Goal: Information Seeking & Learning: Check status

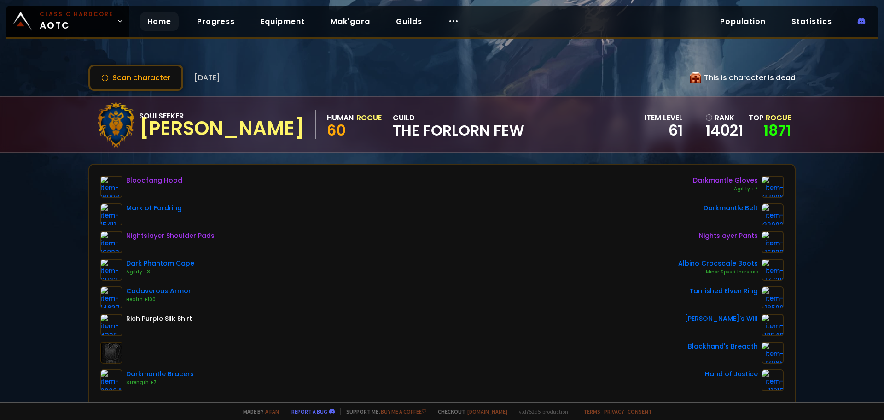
click at [167, 21] on link "Home" at bounding box center [159, 21] width 39 height 19
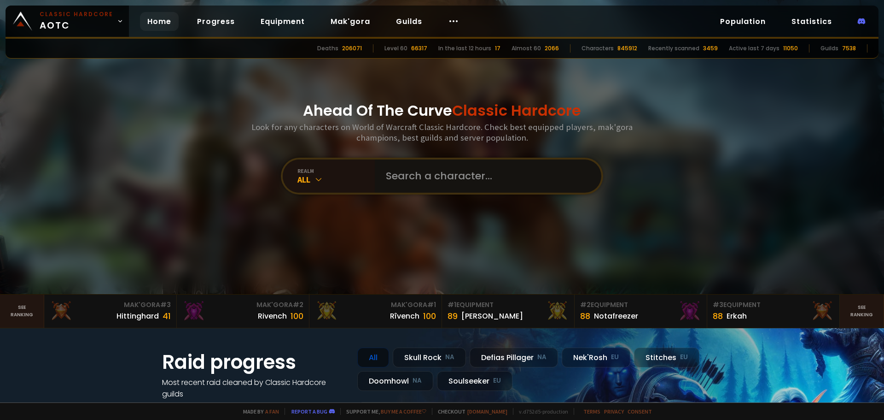
click at [413, 172] on input "text" at bounding box center [485, 175] width 210 height 33
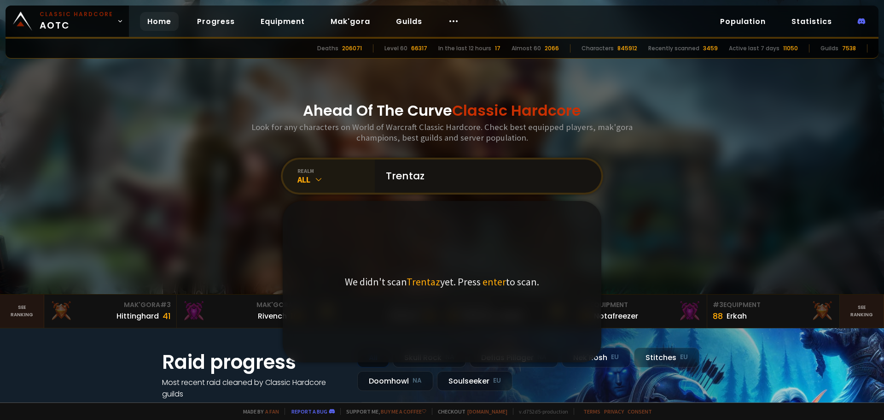
type input "Trentaz"
click at [301, 171] on div "realm" at bounding box center [336, 170] width 77 height 7
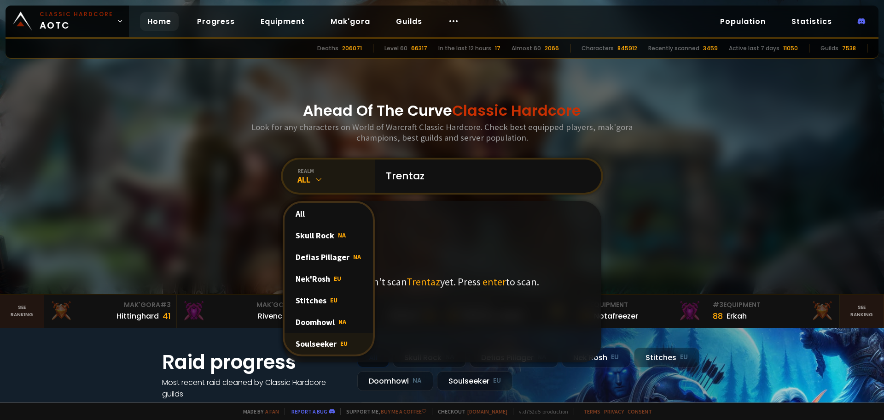
click at [315, 340] on div "Soulseeker EU" at bounding box center [329, 344] width 88 height 22
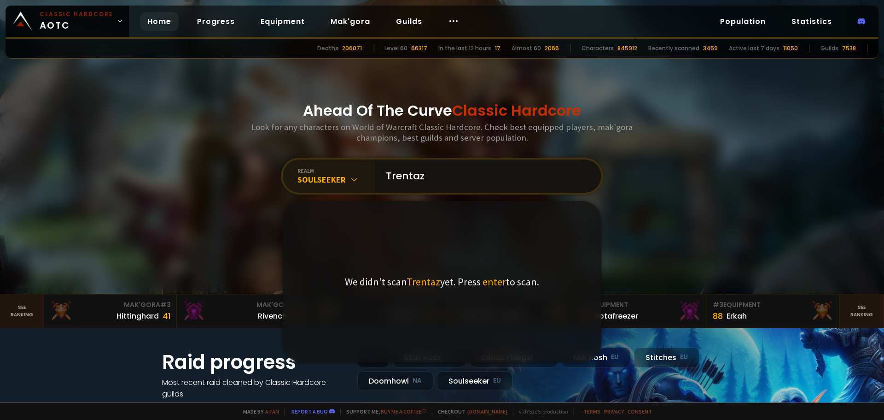
click at [422, 175] on input "Trentaz" at bounding box center [485, 175] width 210 height 33
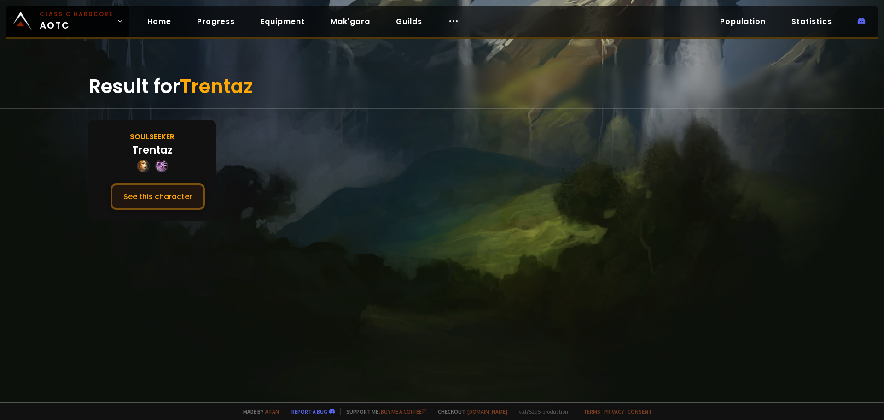
click at [141, 203] on button "See this character" at bounding box center [158, 196] width 94 height 26
click at [152, 21] on link "Home" at bounding box center [159, 21] width 39 height 19
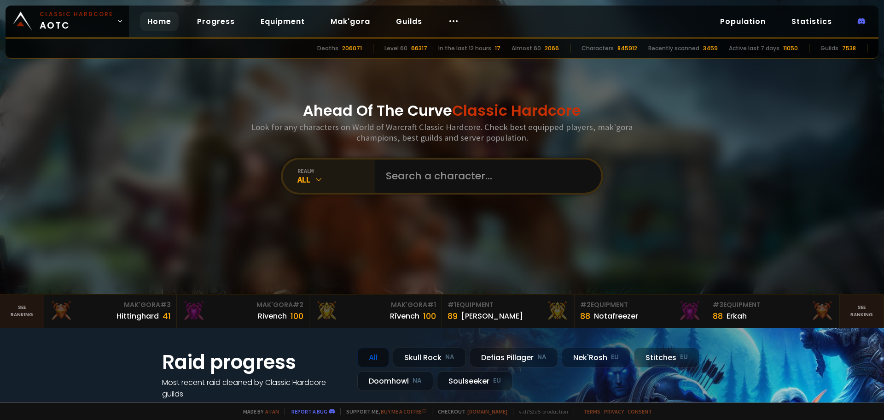
click at [298, 183] on div "All" at bounding box center [336, 179] width 77 height 11
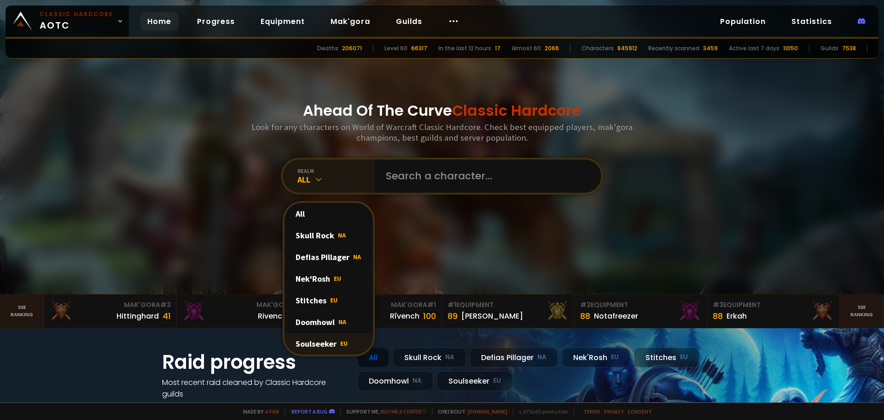
click at [310, 340] on div "Soulseeker EU" at bounding box center [329, 344] width 88 height 22
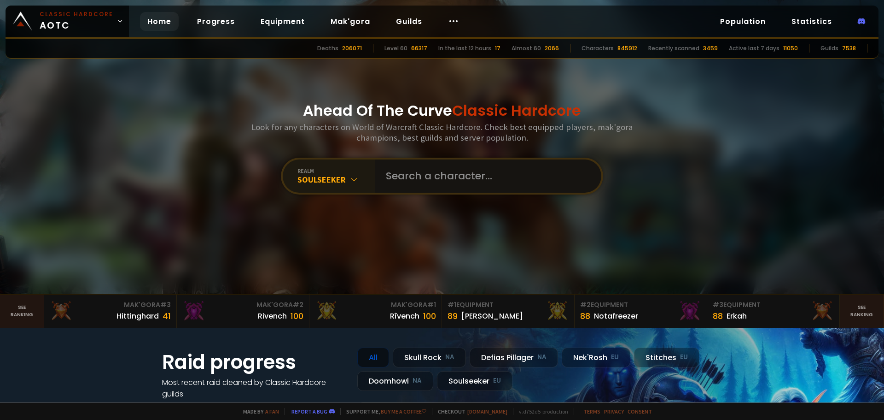
click at [411, 189] on input "text" at bounding box center [485, 175] width 210 height 33
type input "palladium"
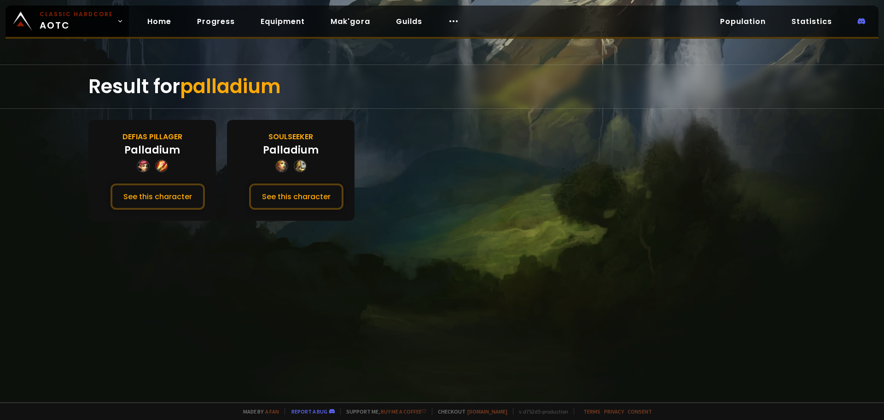
click at [291, 149] on div "Palladium" at bounding box center [291, 149] width 56 height 15
click at [284, 139] on div "Soulseeker" at bounding box center [291, 137] width 45 height 12
click at [279, 188] on button "See this character" at bounding box center [296, 196] width 94 height 26
